Goal: Task Accomplishment & Management: Complete application form

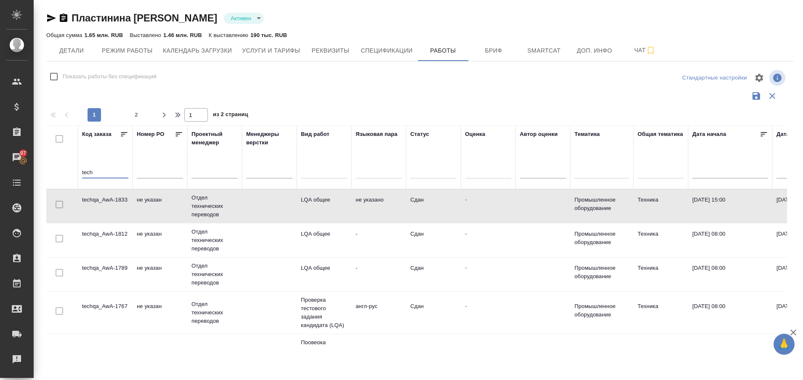
drag, startPoint x: 110, startPoint y: 171, endPoint x: 58, endPoint y: 187, distance: 53.7
click at [58, 187] on tr "Код заказа tech Номер PO Проектный менеджер Менеджеры верстки Вид работ Языкова…" at bounding box center [670, 157] width 1248 height 64
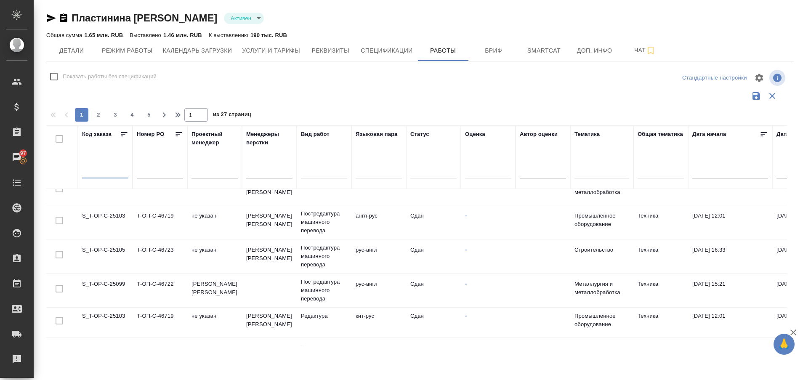
scroll to position [652, 0]
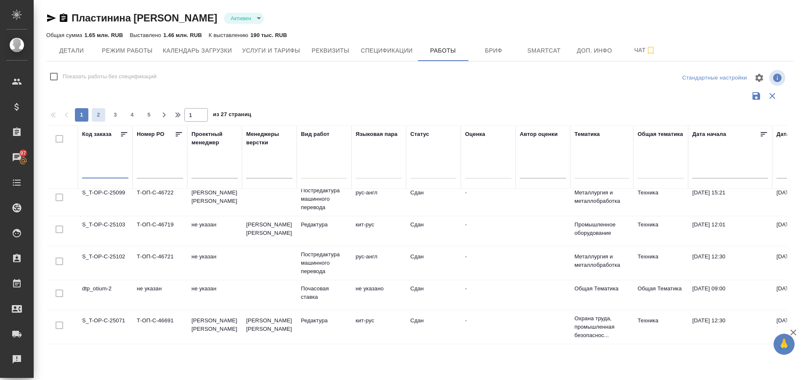
click at [98, 115] on span "2" at bounding box center [98, 115] width 13 height 8
type input "2"
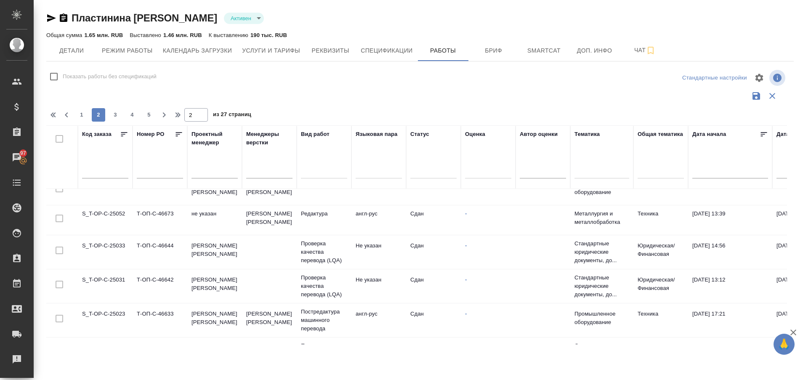
scroll to position [0, 0]
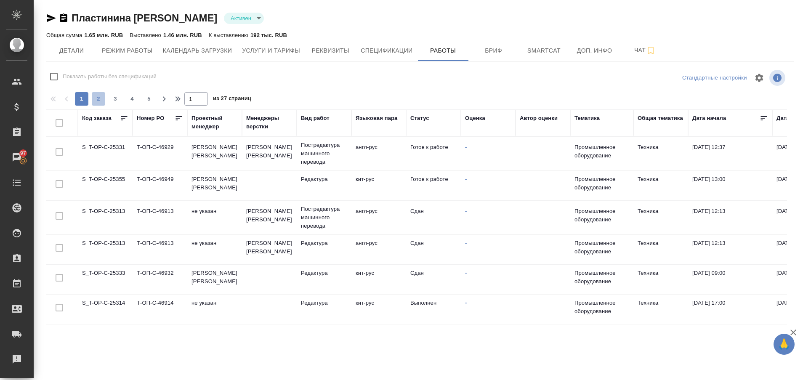
click at [96, 98] on span "2" at bounding box center [98, 99] width 13 height 8
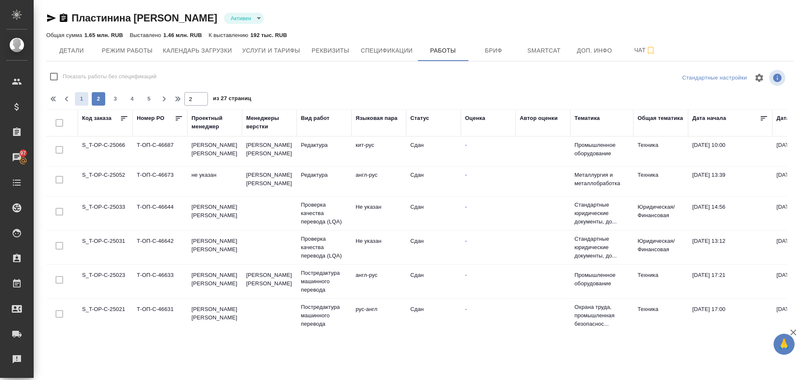
click at [86, 96] on span "1" at bounding box center [81, 99] width 13 height 8
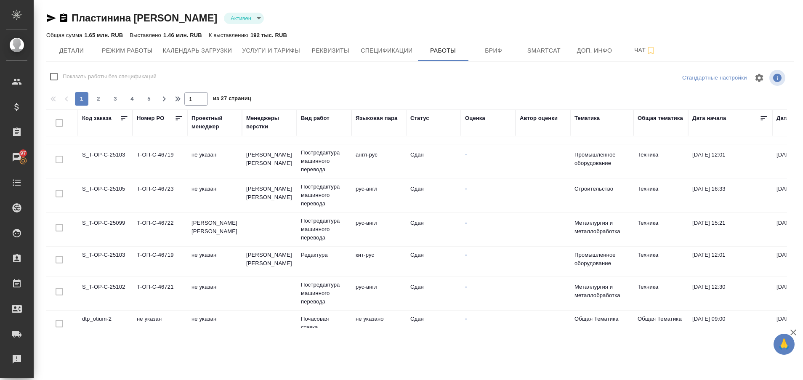
scroll to position [616, 0]
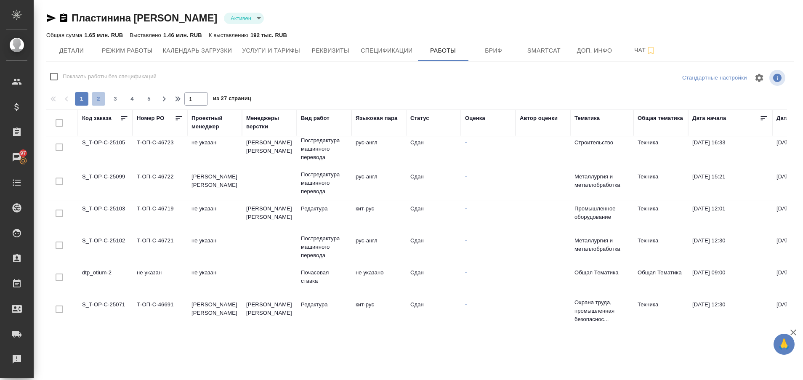
click at [101, 101] on span "2" at bounding box center [98, 99] width 13 height 8
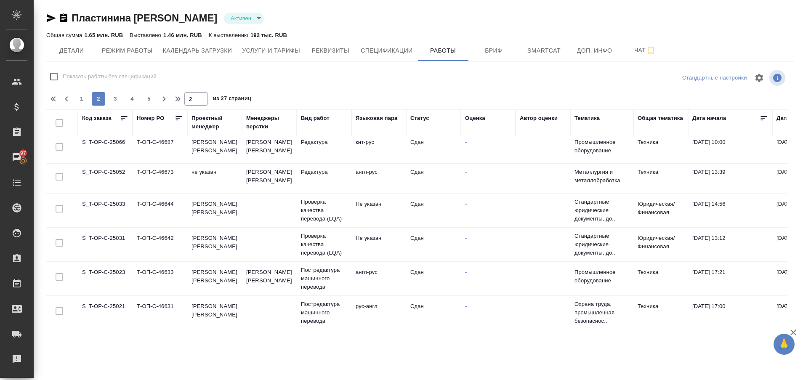
scroll to position [0, 0]
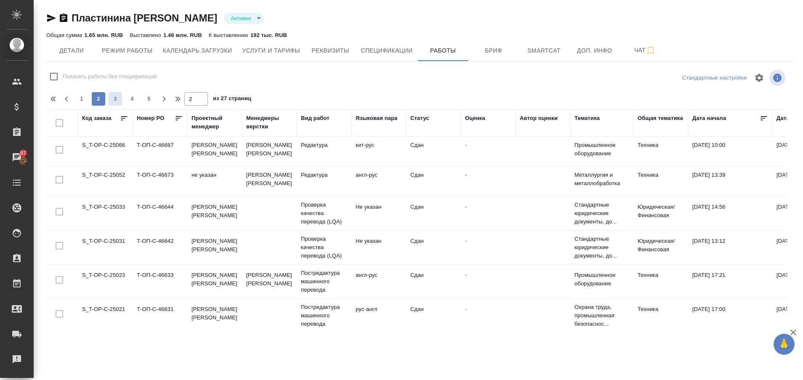
click at [117, 101] on span "3" at bounding box center [115, 99] width 13 height 8
type input "3"
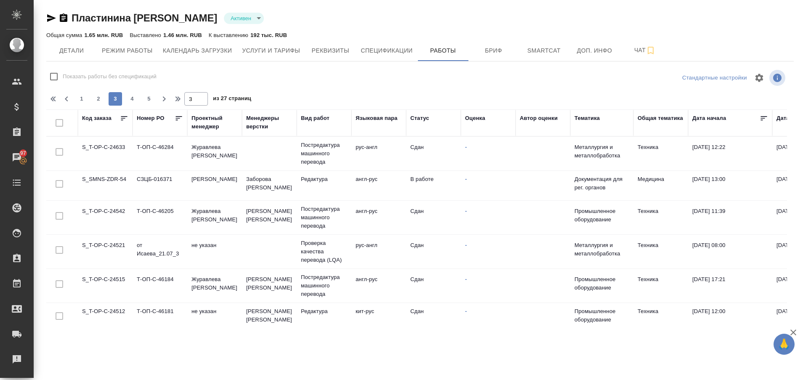
click at [93, 183] on td "S_SMNS-ZDR-54" at bounding box center [105, 185] width 55 height 29
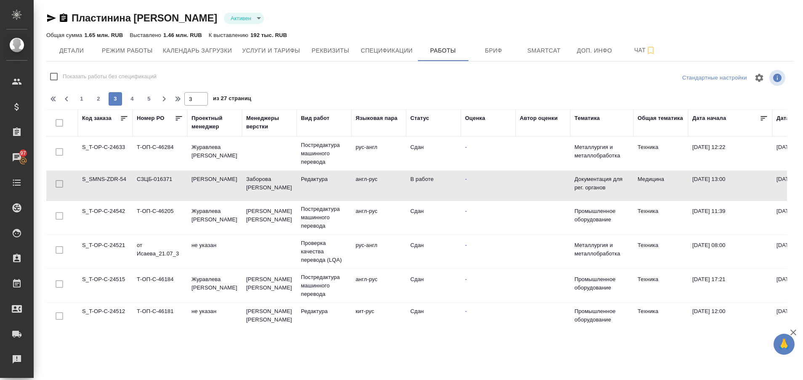
click at [93, 183] on td "S_SMNS-ZDR-54" at bounding box center [105, 185] width 55 height 29
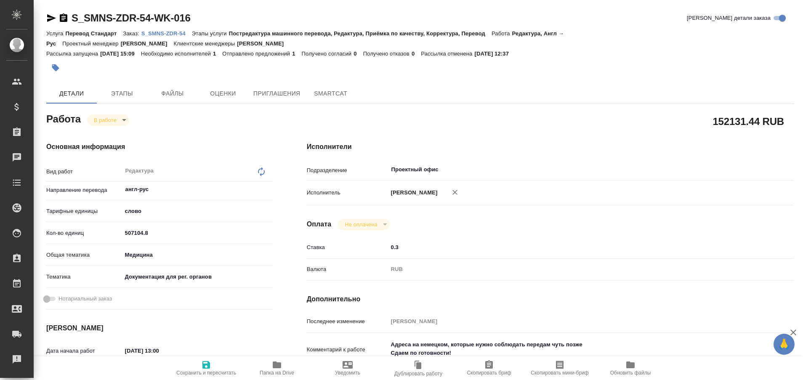
type textarea "x"
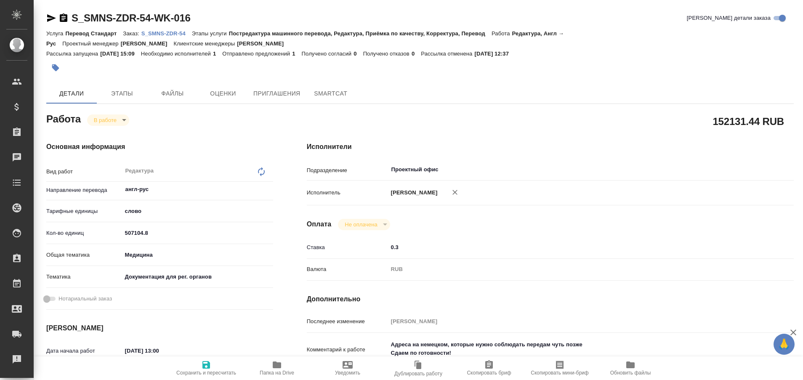
type textarea "x"
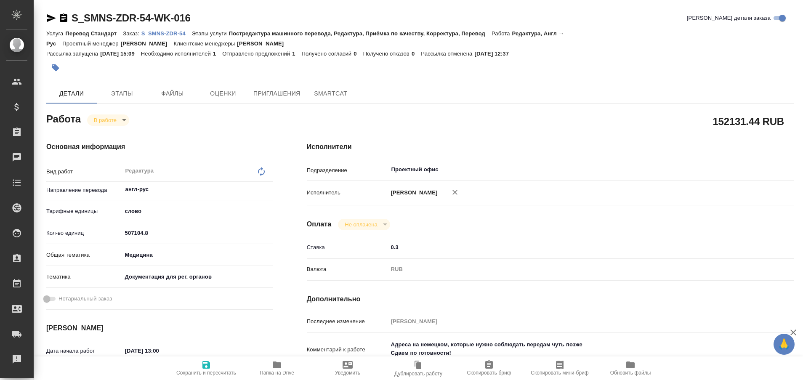
type textarea "x"
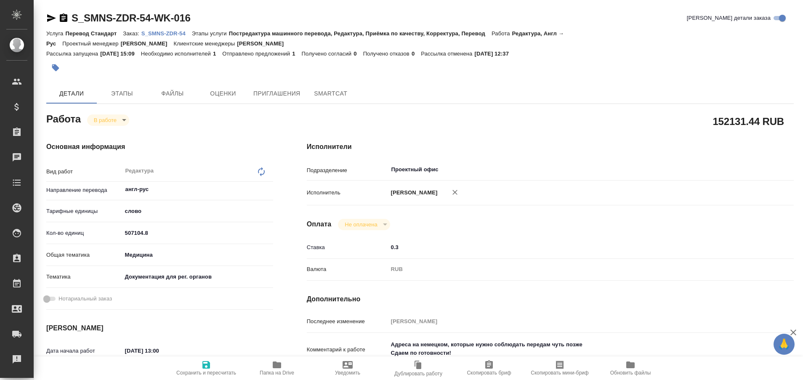
type textarea "x"
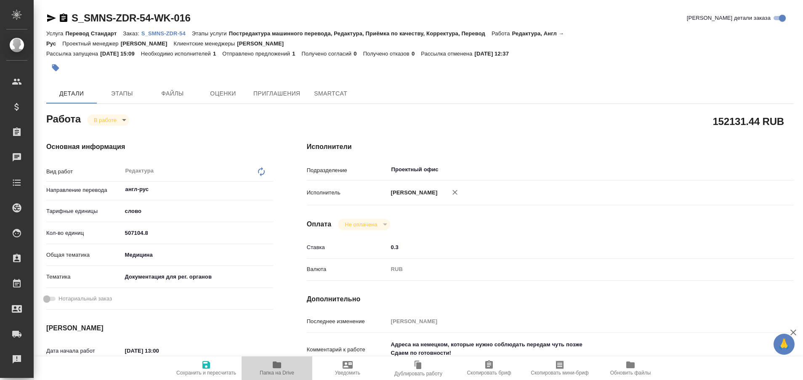
click at [274, 365] on icon "button" at bounding box center [277, 365] width 8 height 7
click at [175, 35] on p "S_SMNS-ZDR-54" at bounding box center [166, 33] width 51 height 6
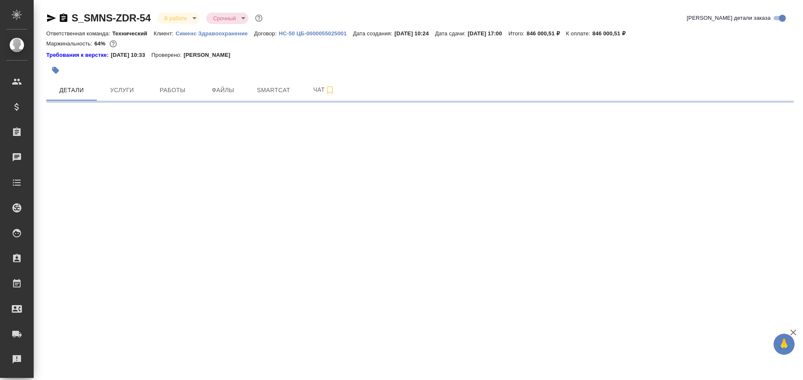
select select "RU"
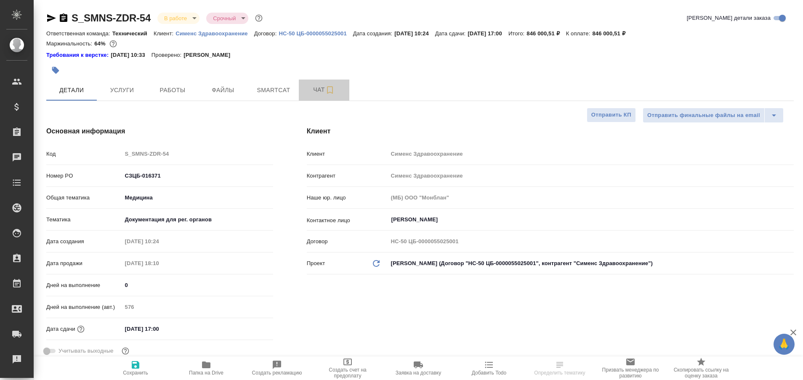
type textarea "x"
click at [310, 95] on span "Чат" at bounding box center [324, 90] width 40 height 11
type input "[PERSON_NAME]"
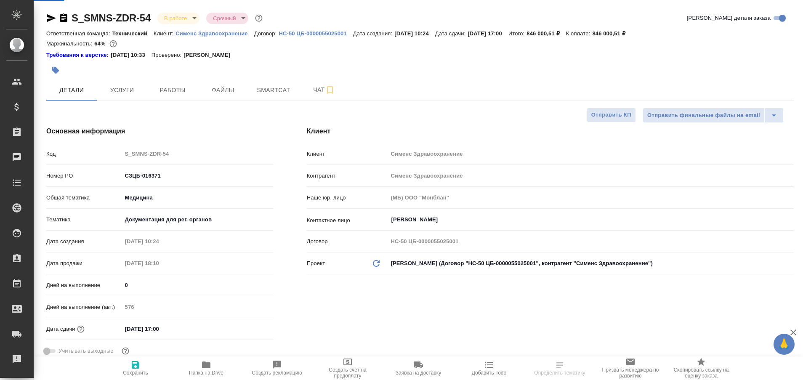
type input "Павлова Антонина a.pavlova"
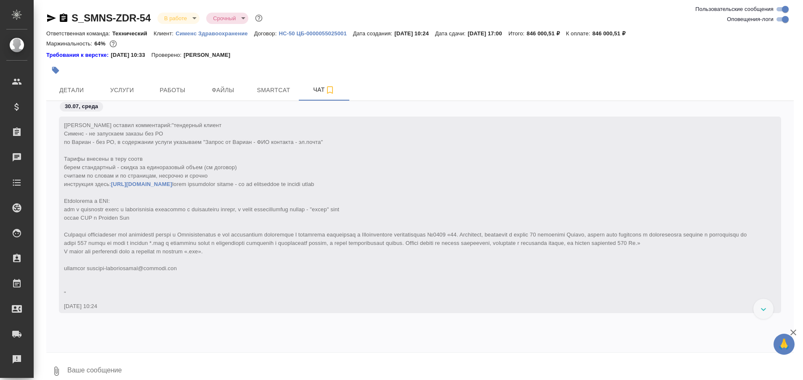
scroll to position [110150, 0]
